Goal: Ask a question

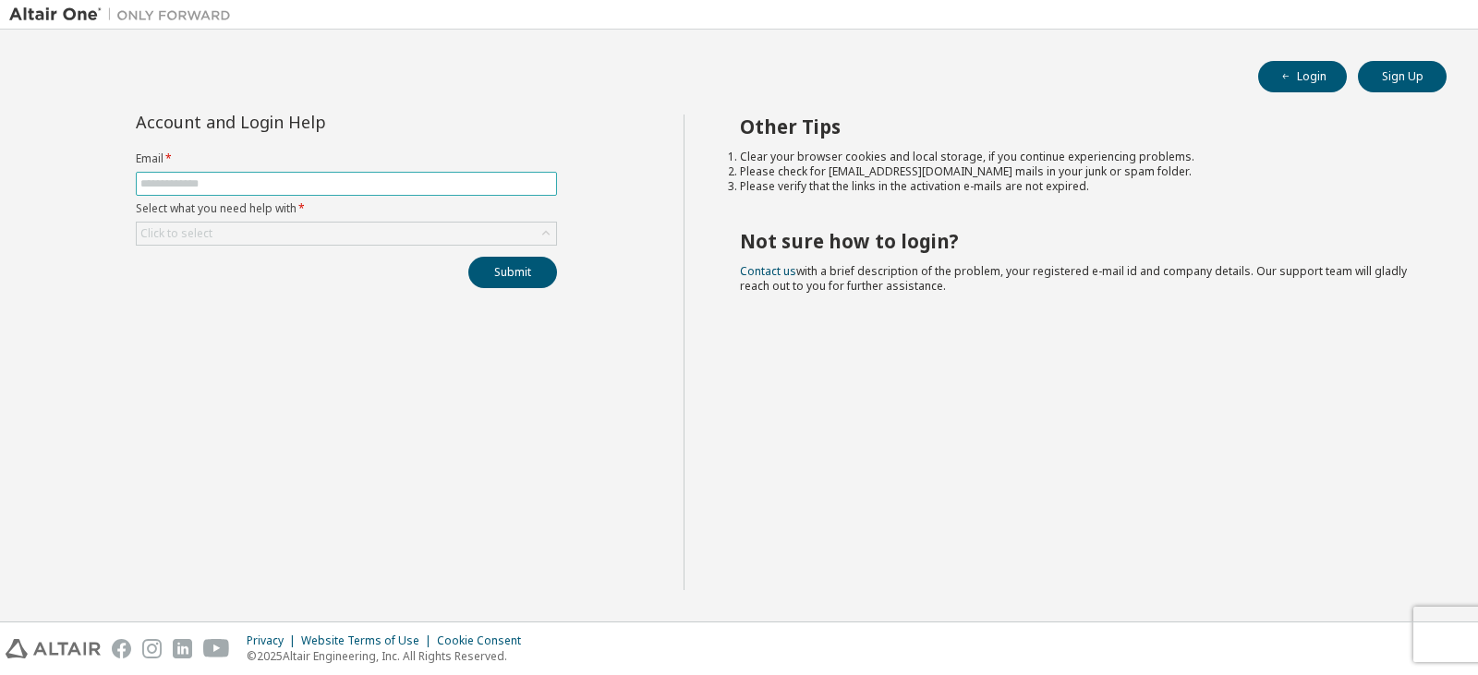
click at [411, 184] on input "text" at bounding box center [346, 183] width 412 height 15
type input "**********"
click at [356, 228] on div "Click to select" at bounding box center [346, 234] width 419 height 22
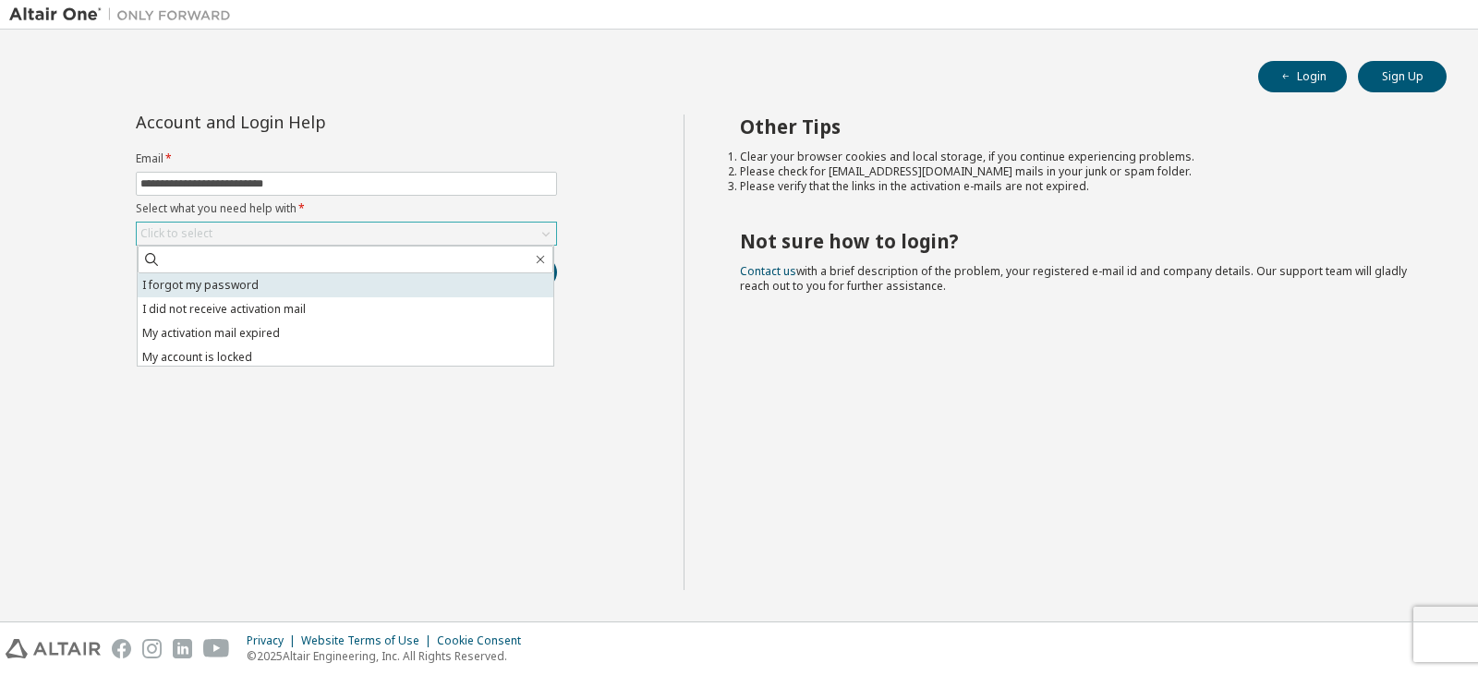
click at [339, 290] on li "I forgot my password" at bounding box center [346, 285] width 416 height 24
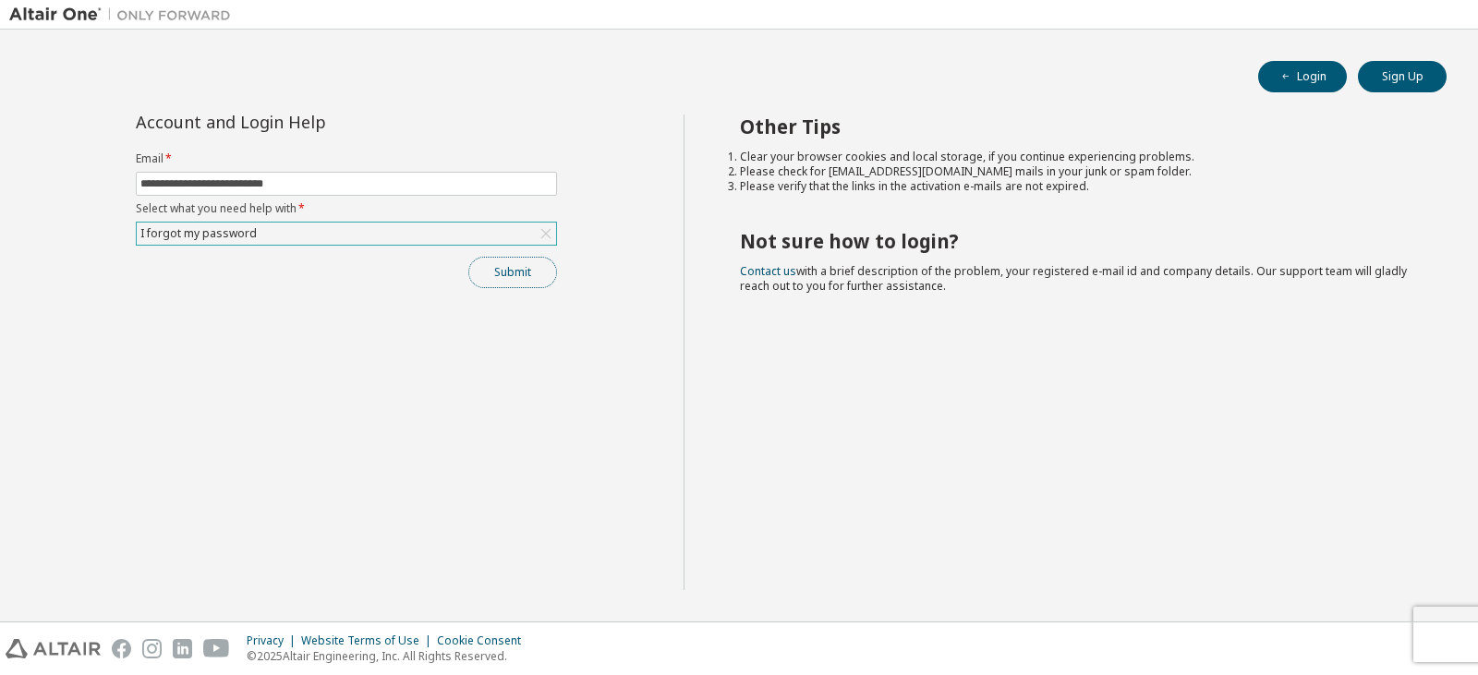
click at [489, 269] on button "Submit" at bounding box center [512, 272] width 89 height 31
click at [490, 231] on div "Click to select" at bounding box center [346, 234] width 419 height 22
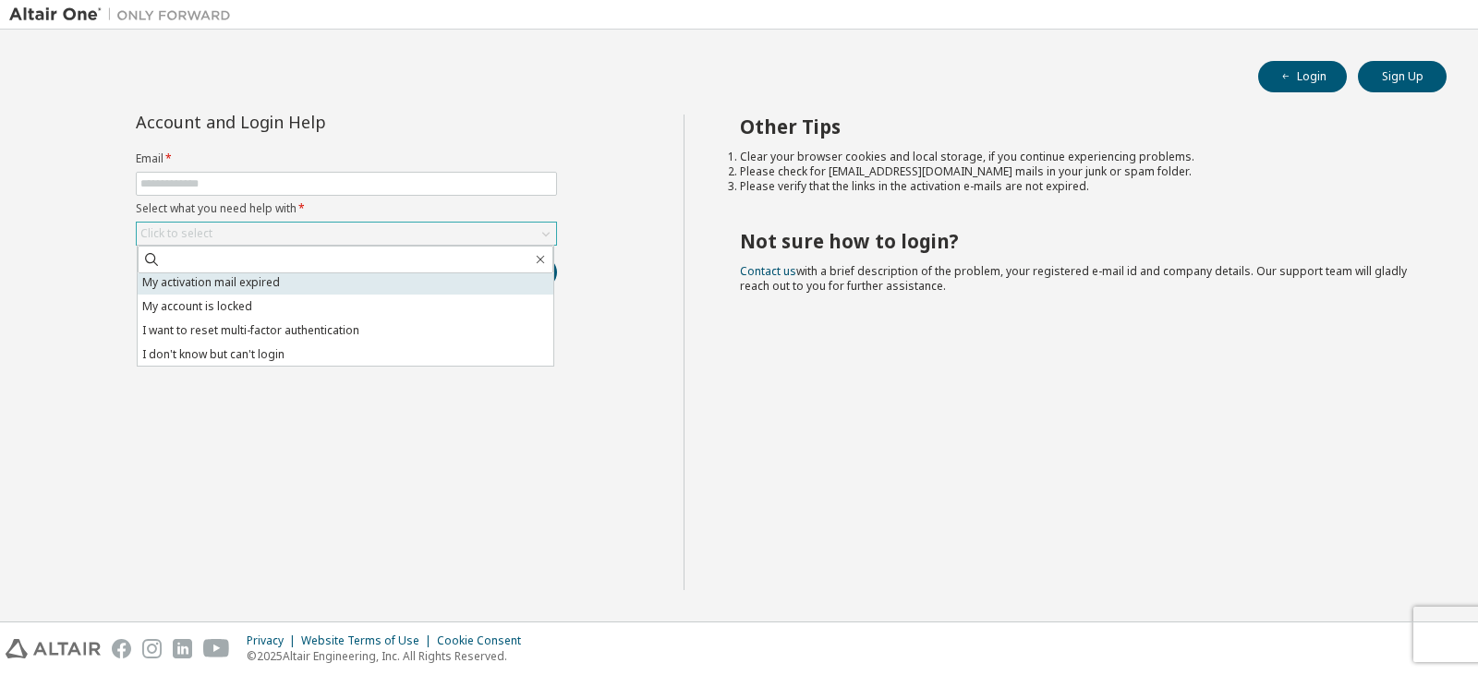
scroll to position [52, 0]
drag, startPoint x: 764, startPoint y: 298, endPoint x: 605, endPoint y: 184, distance: 195.8
click at [763, 295] on div "Other Tips Clear your browser cookies and local storage, if you continue experi…" at bounding box center [1076, 353] width 786 height 476
